Goal: Find contact information

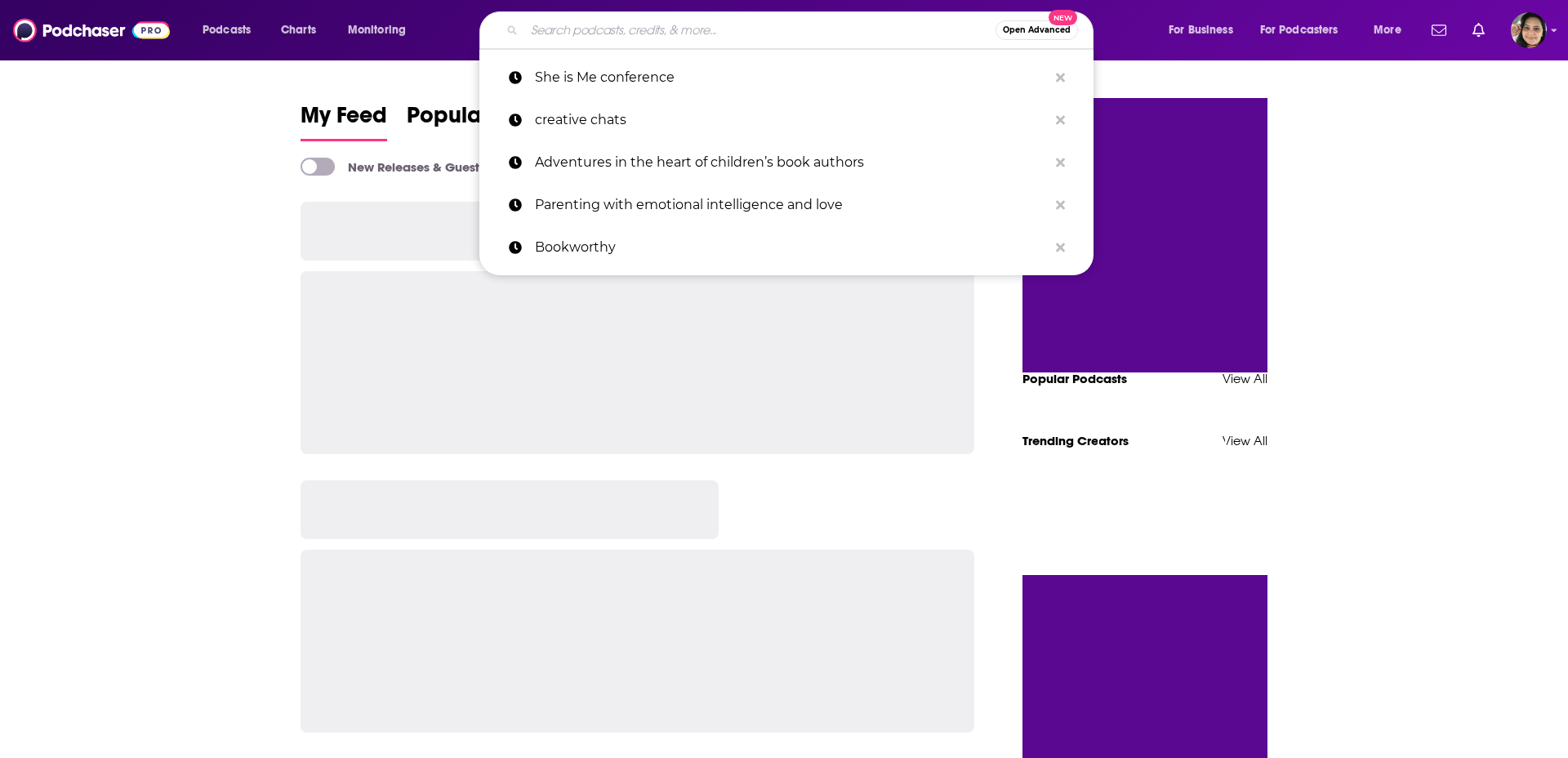
click at [634, 27] on input "Search podcasts, credits, & more..." at bounding box center [760, 30] width 471 height 26
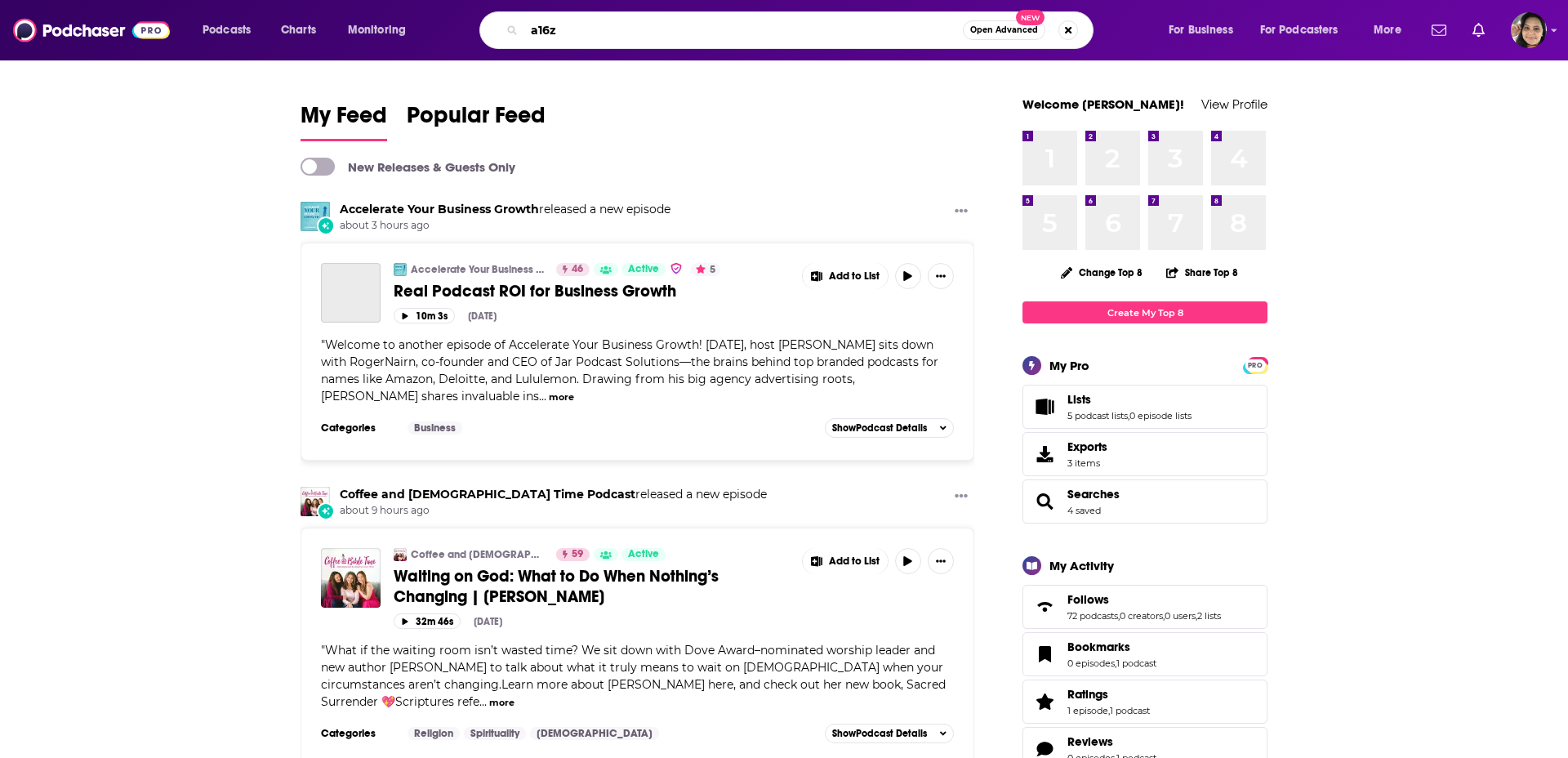
type input "a16z"
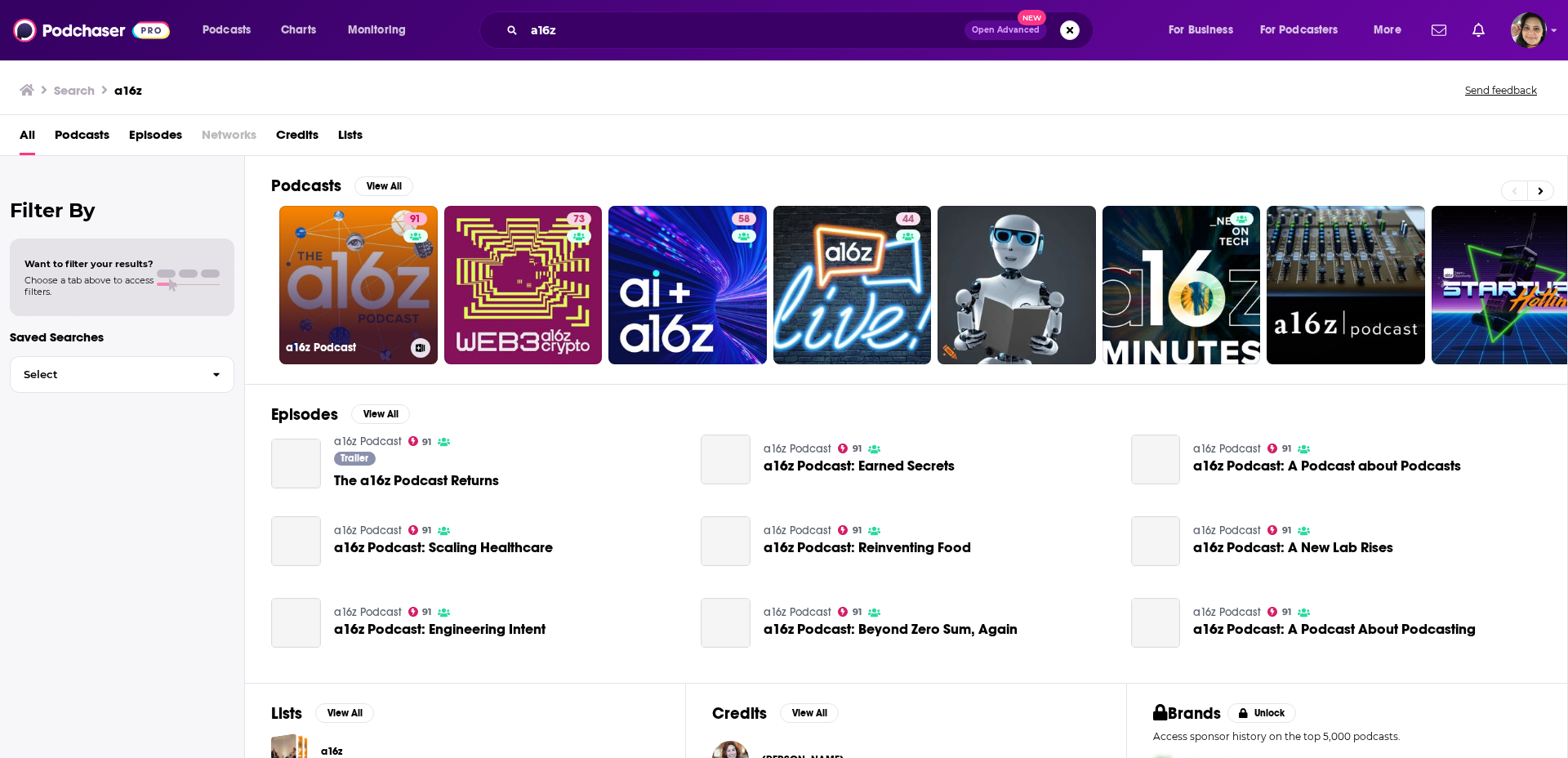
click at [361, 317] on link "91 a16z Podcast" at bounding box center [359, 286] width 159 height 159
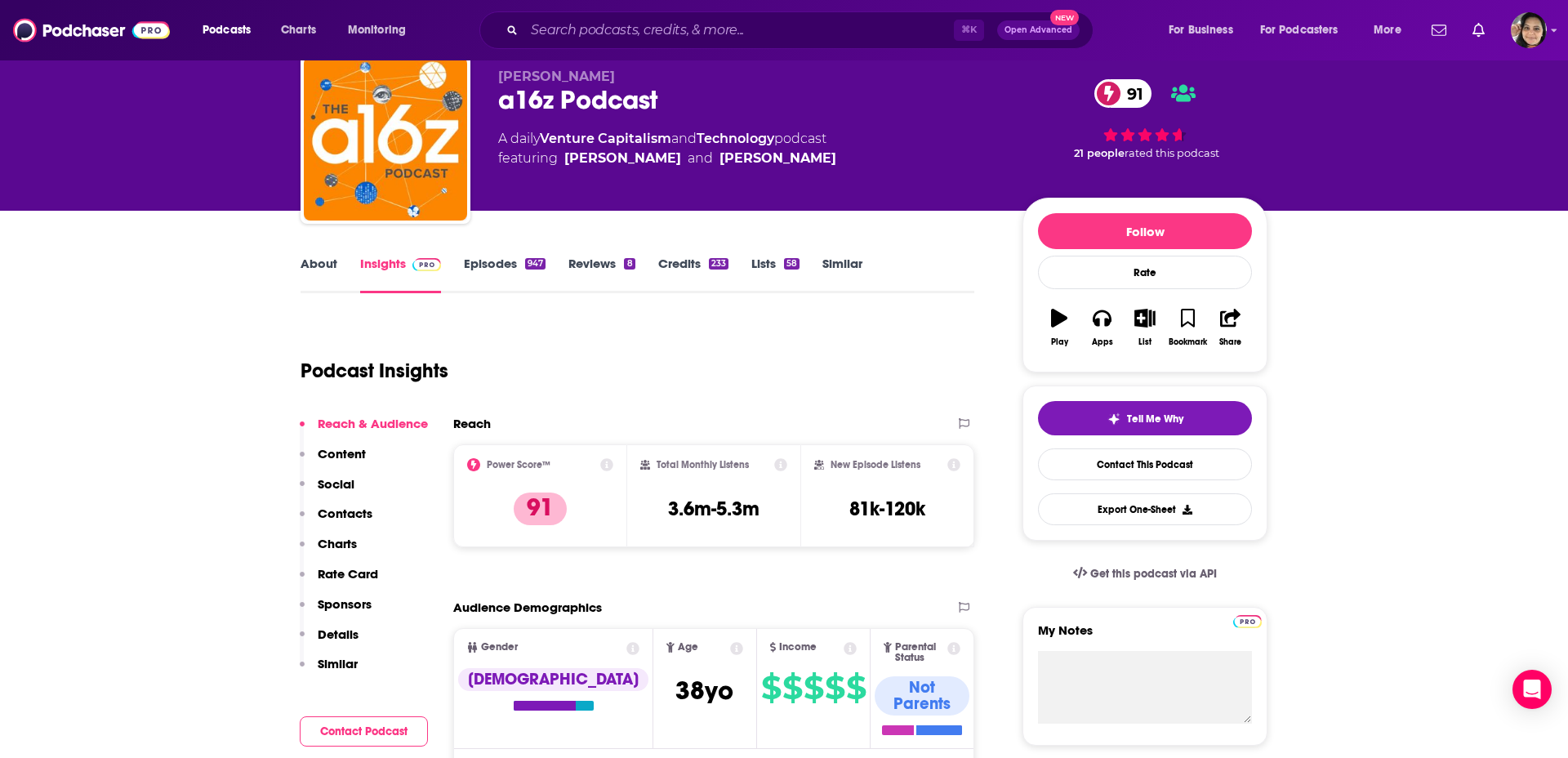
scroll to position [49, 0]
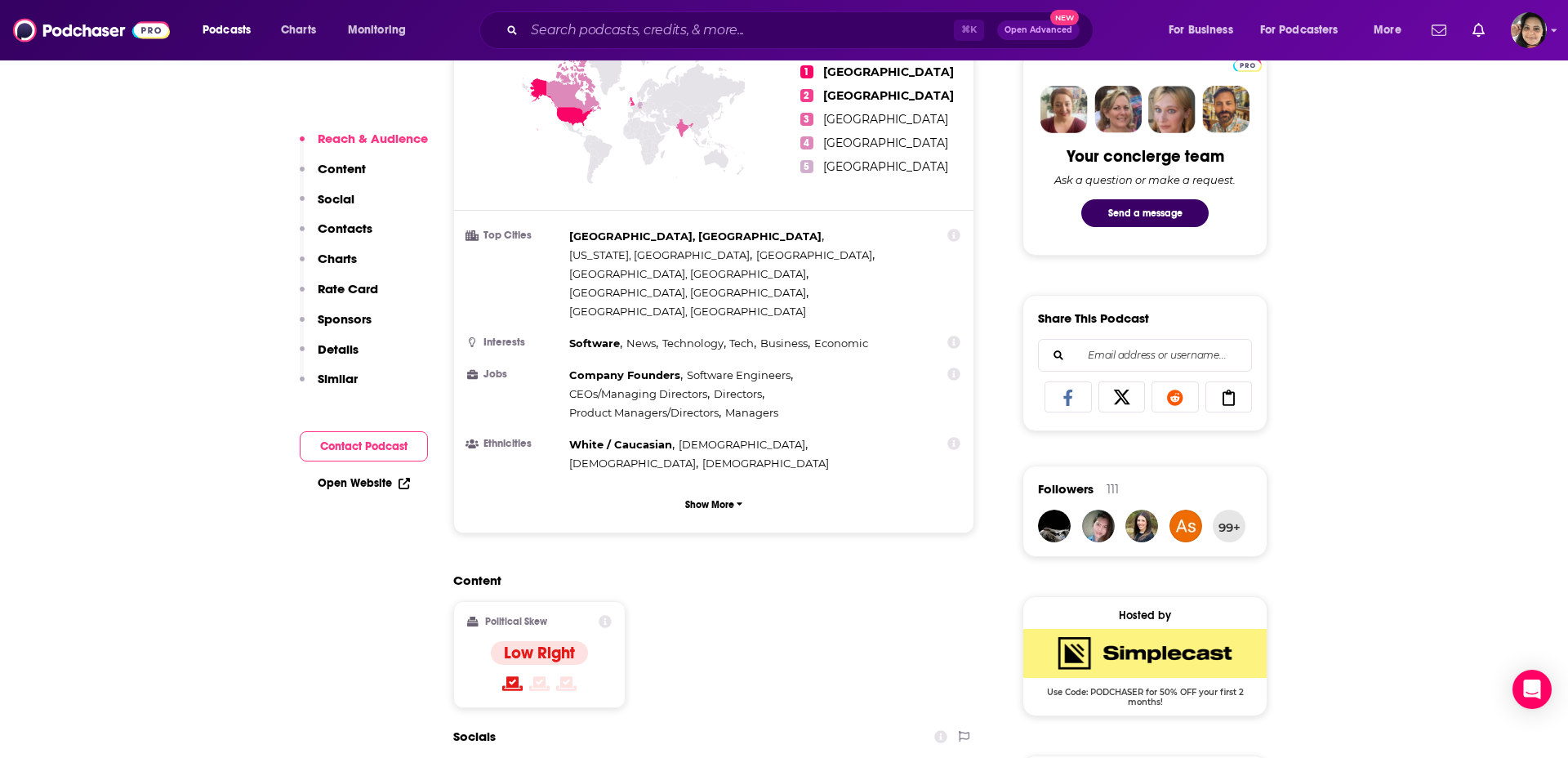
click at [349, 228] on p "Contacts" at bounding box center [345, 228] width 55 height 16
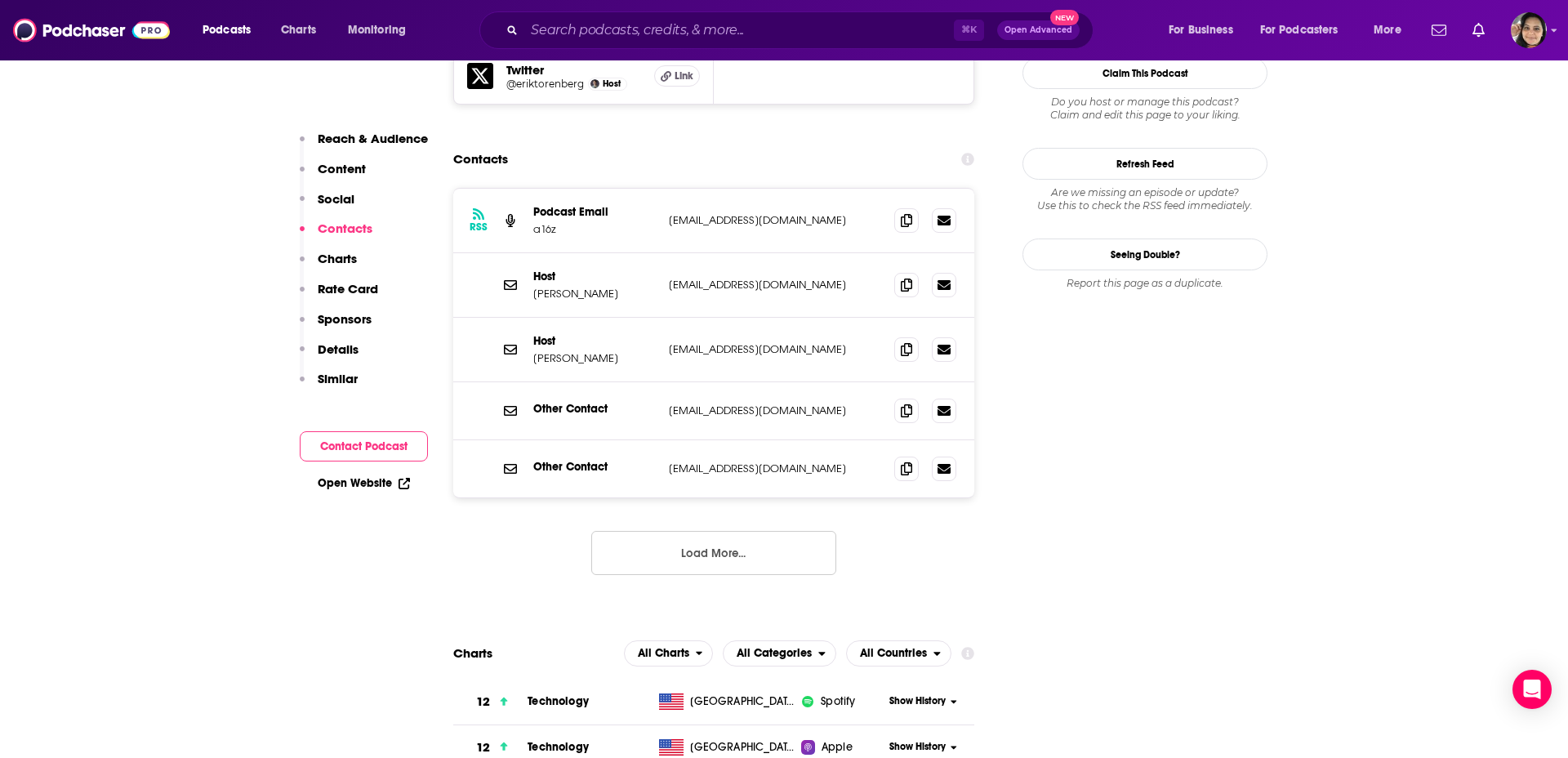
scroll to position [1706, 0]
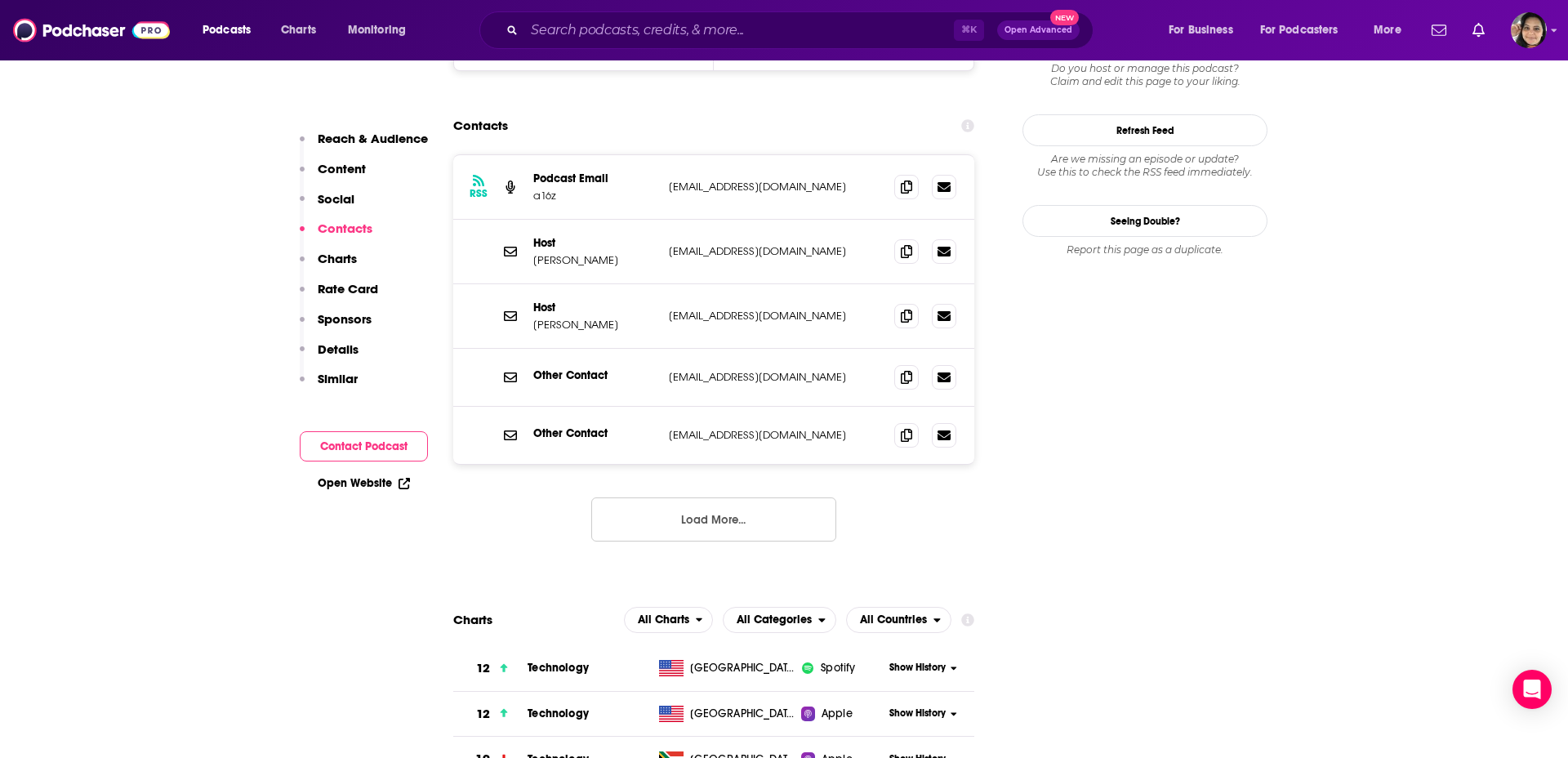
click at [771, 497] on button "Load More..." at bounding box center [714, 519] width 245 height 44
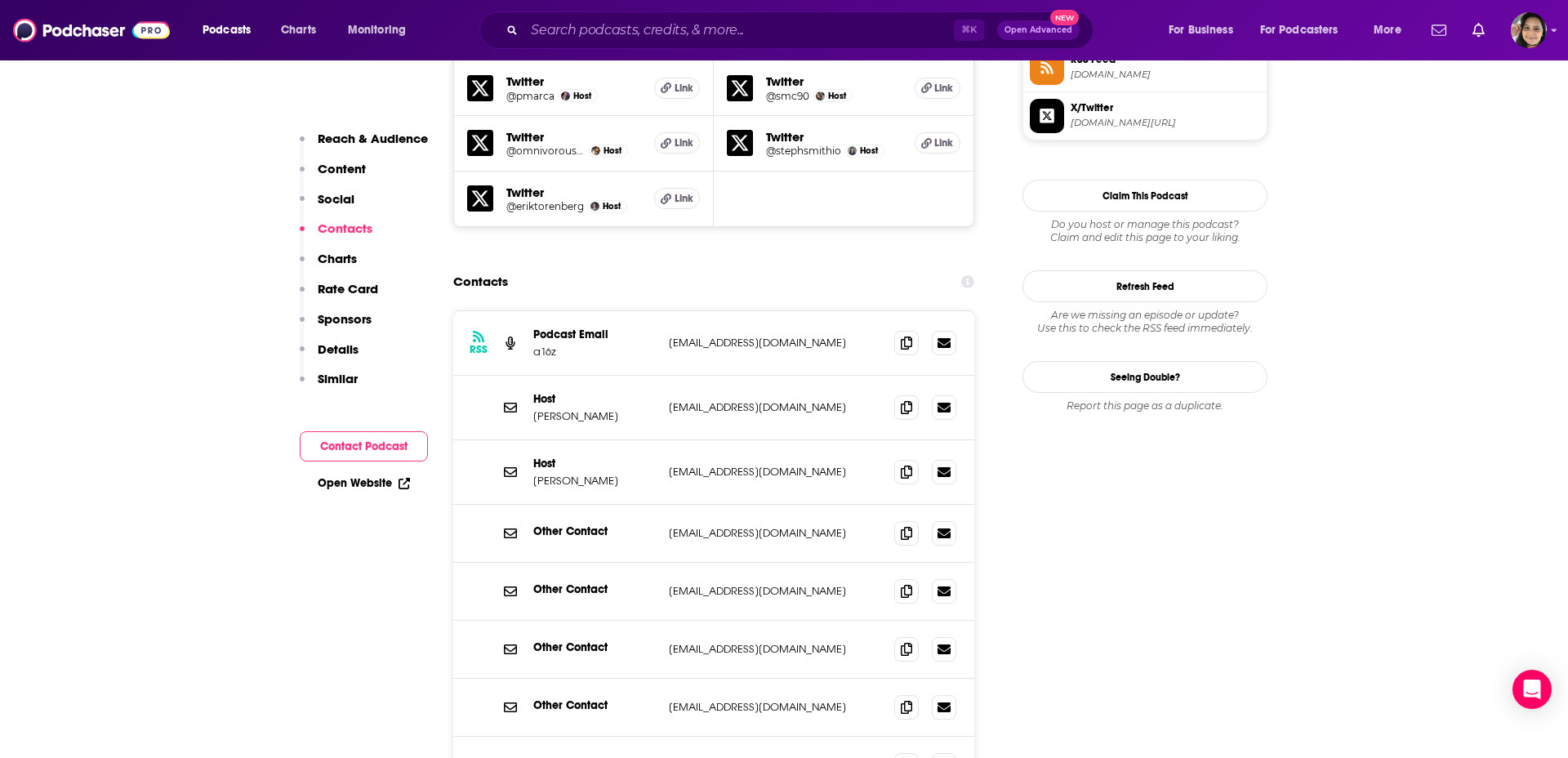
scroll to position [1525, 0]
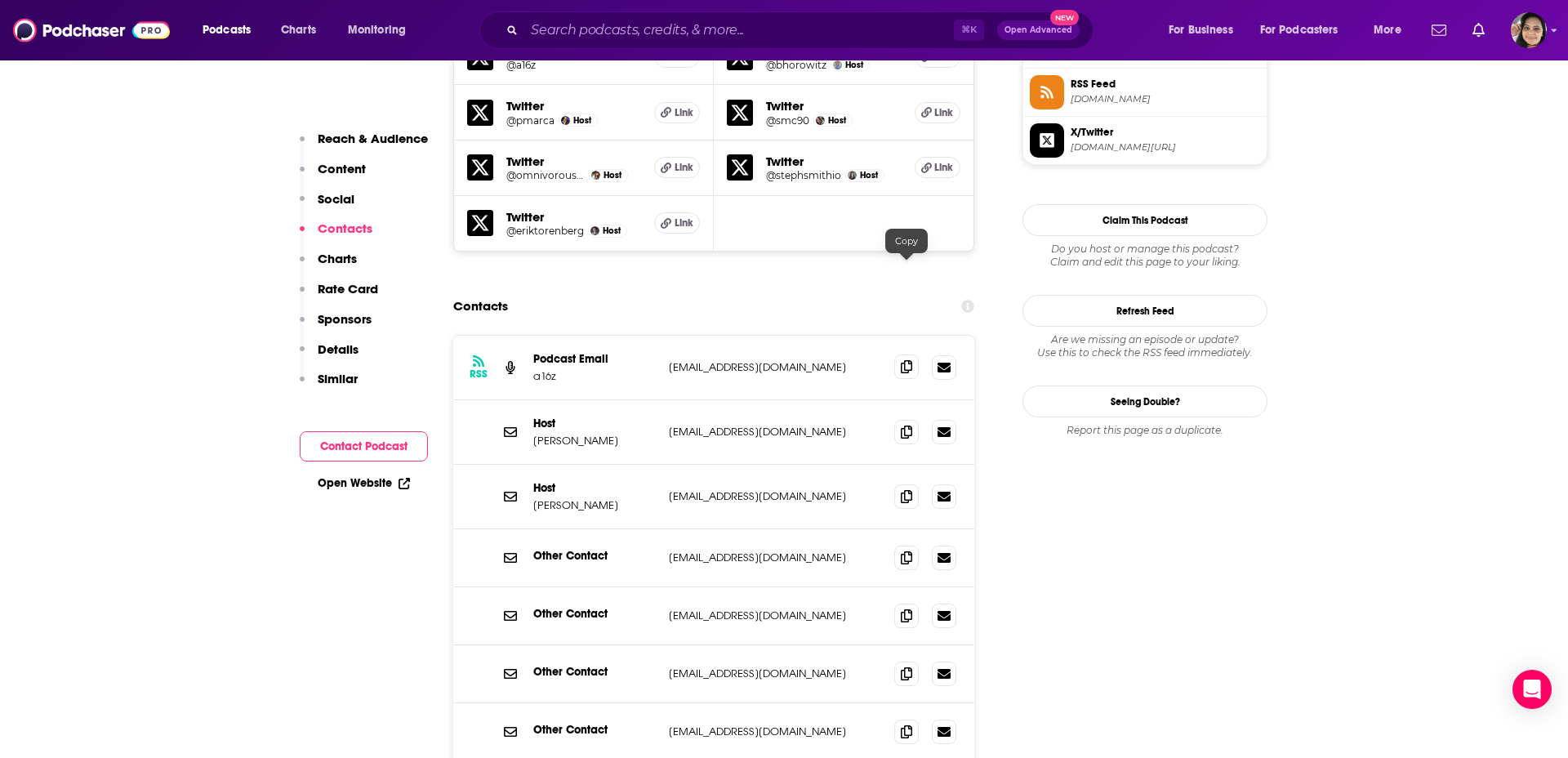
click at [906, 360] on icon at bounding box center [906, 367] width 12 height 13
click at [904, 424] on icon at bounding box center [906, 431] width 12 height 13
click at [907, 483] on span at bounding box center [906, 495] width 25 height 25
click at [622, 30] on input "Search podcasts, credits, & more..." at bounding box center [739, 30] width 430 height 26
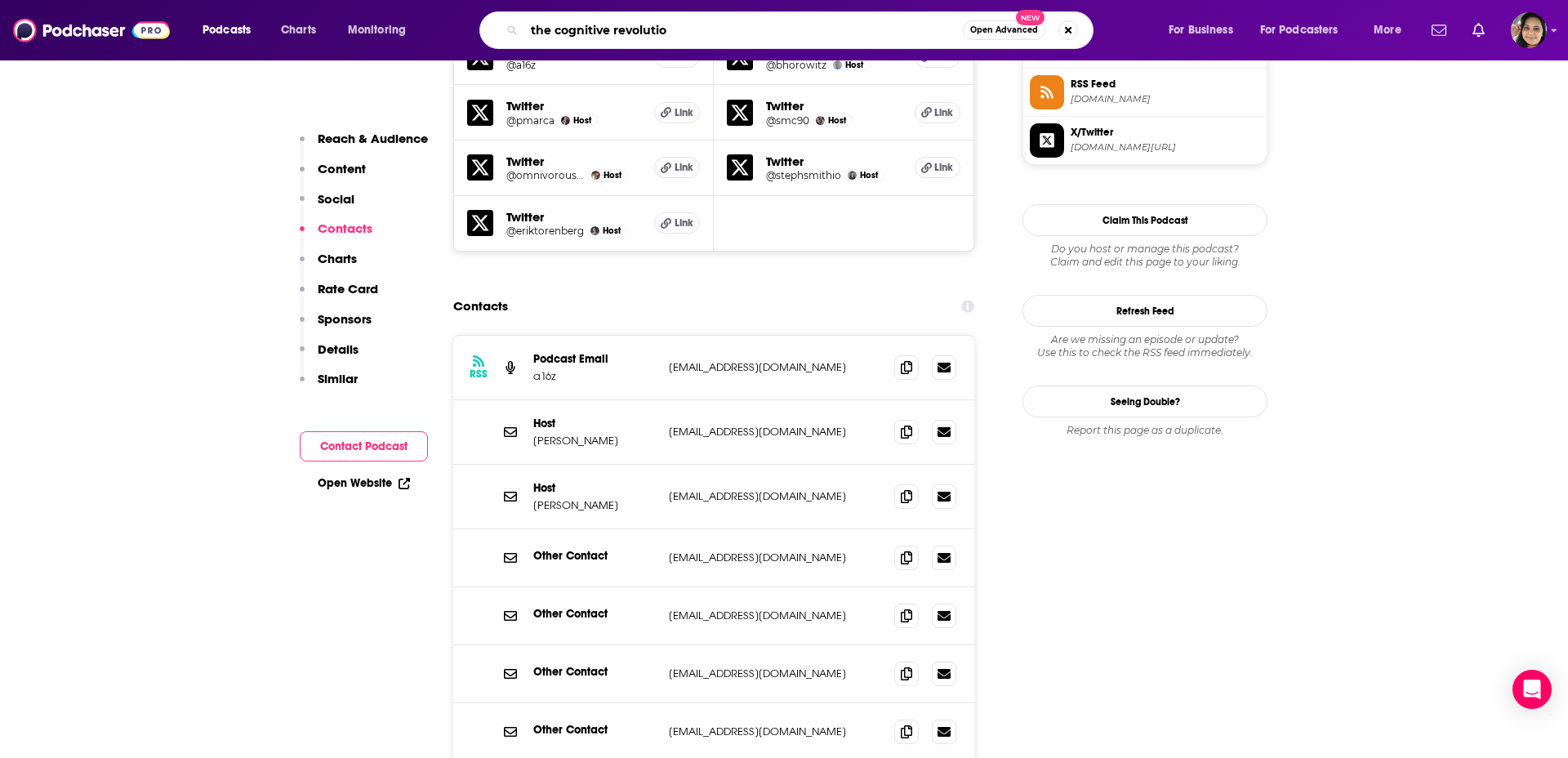
type input "the cognitive revolution"
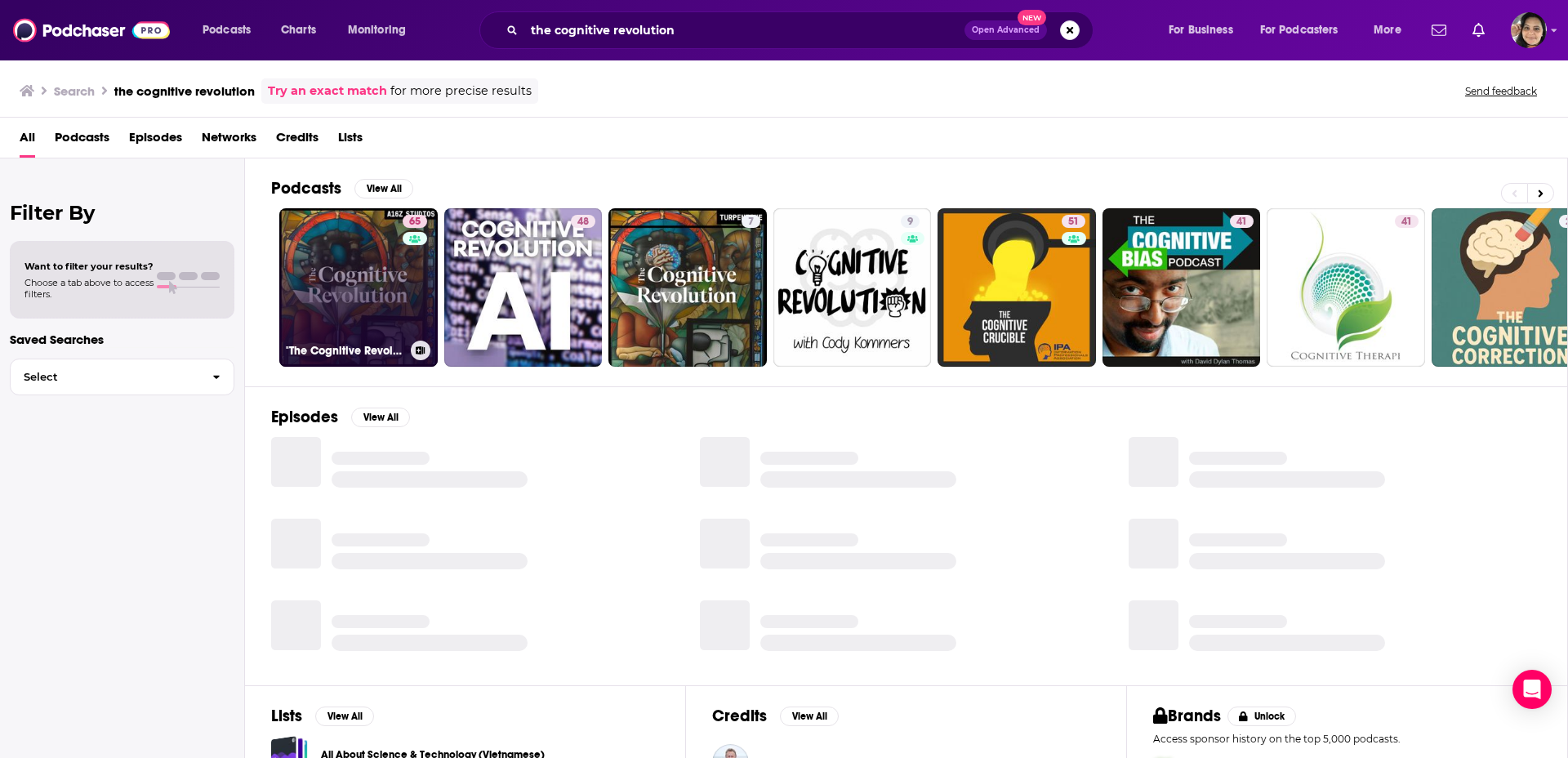
click at [361, 305] on link "65 "The Cognitive Revolution" | AI Builders, Researchers, and Live Player Analy…" at bounding box center [359, 287] width 159 height 159
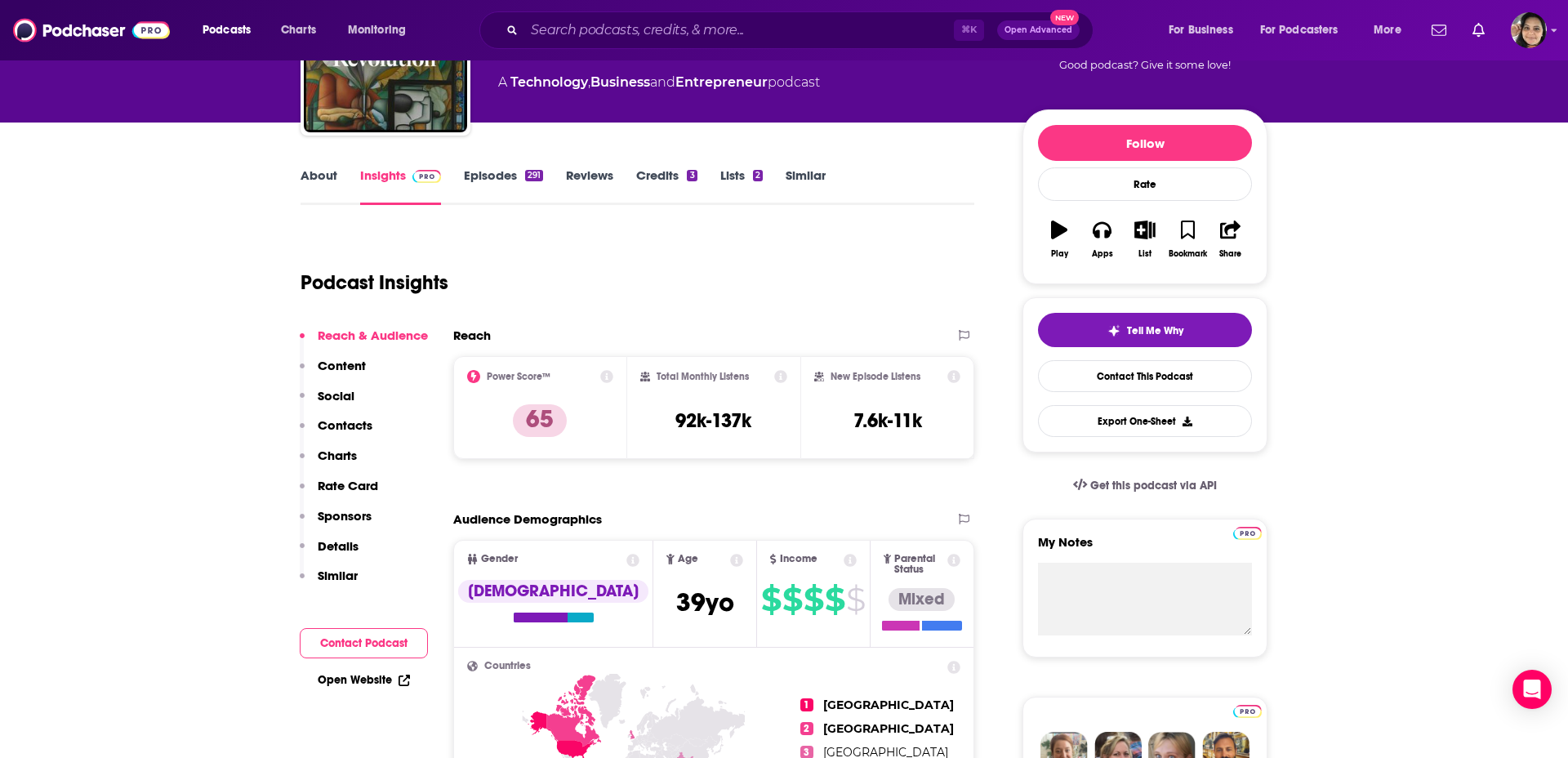
scroll to position [148, 0]
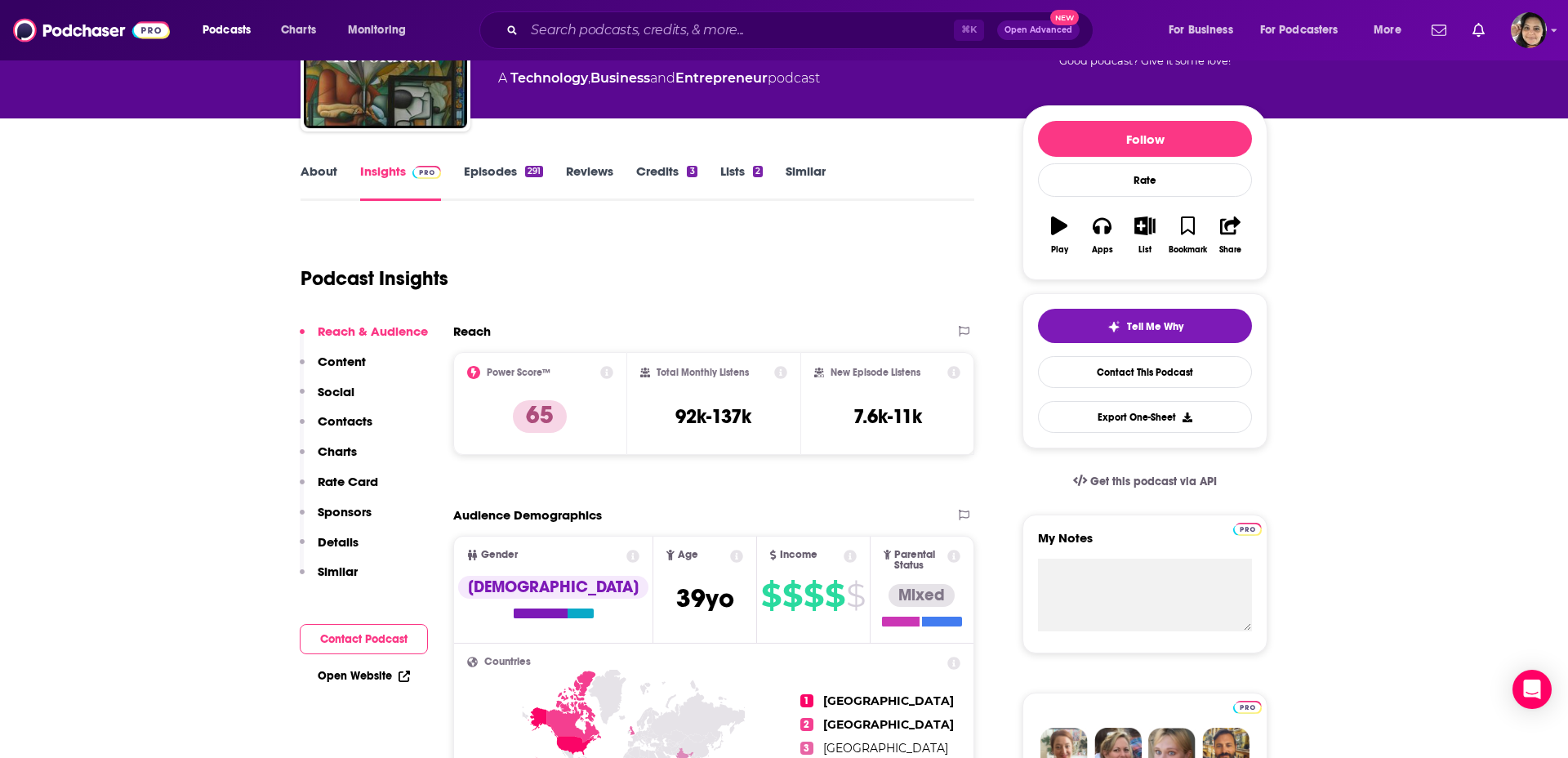
click at [339, 418] on p "Contacts" at bounding box center [345, 421] width 55 height 16
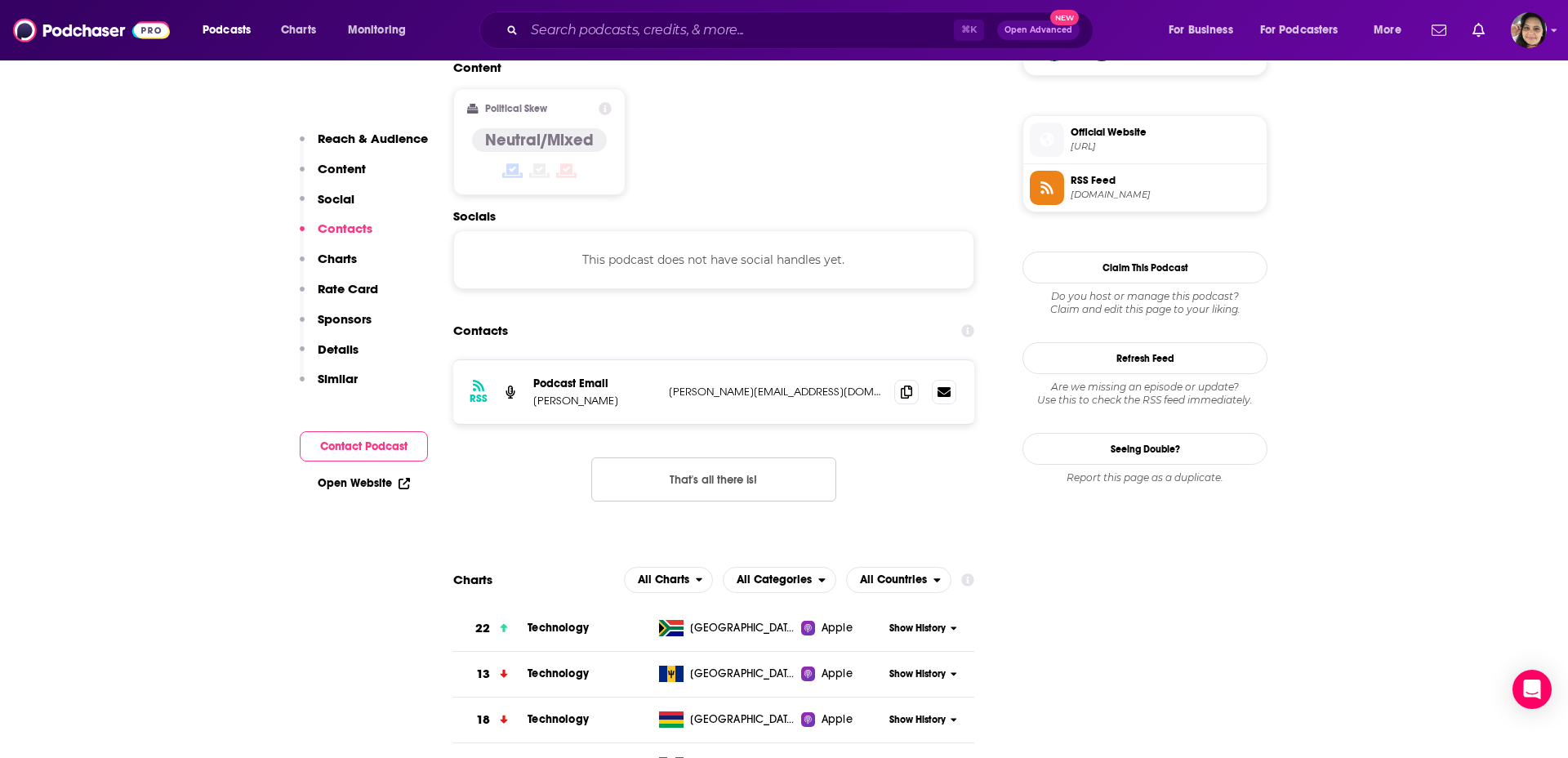
scroll to position [1275, 0]
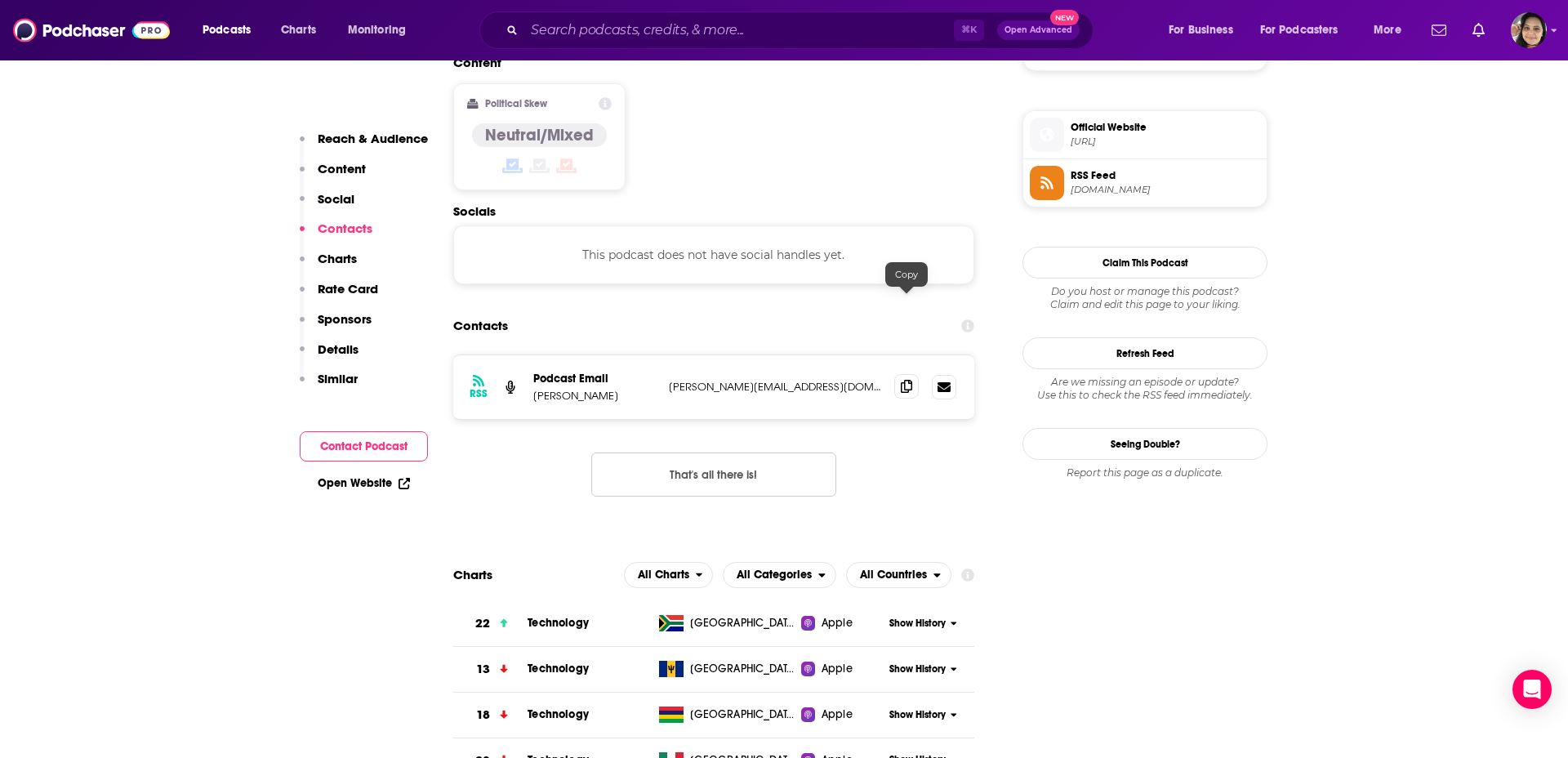
click at [903, 379] on icon at bounding box center [906, 386] width 12 height 13
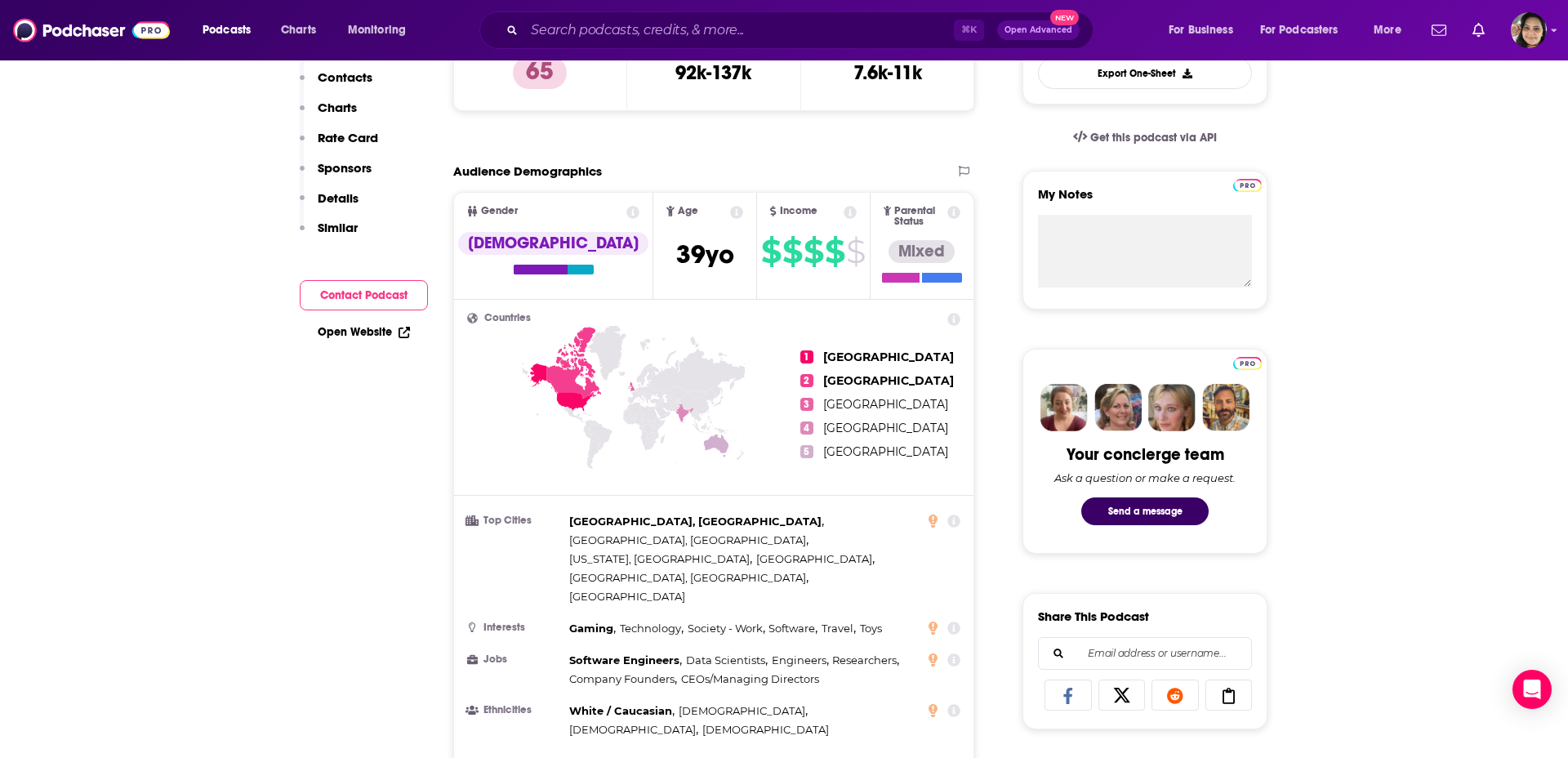
scroll to position [0, 0]
